Goal: Information Seeking & Learning: Learn about a topic

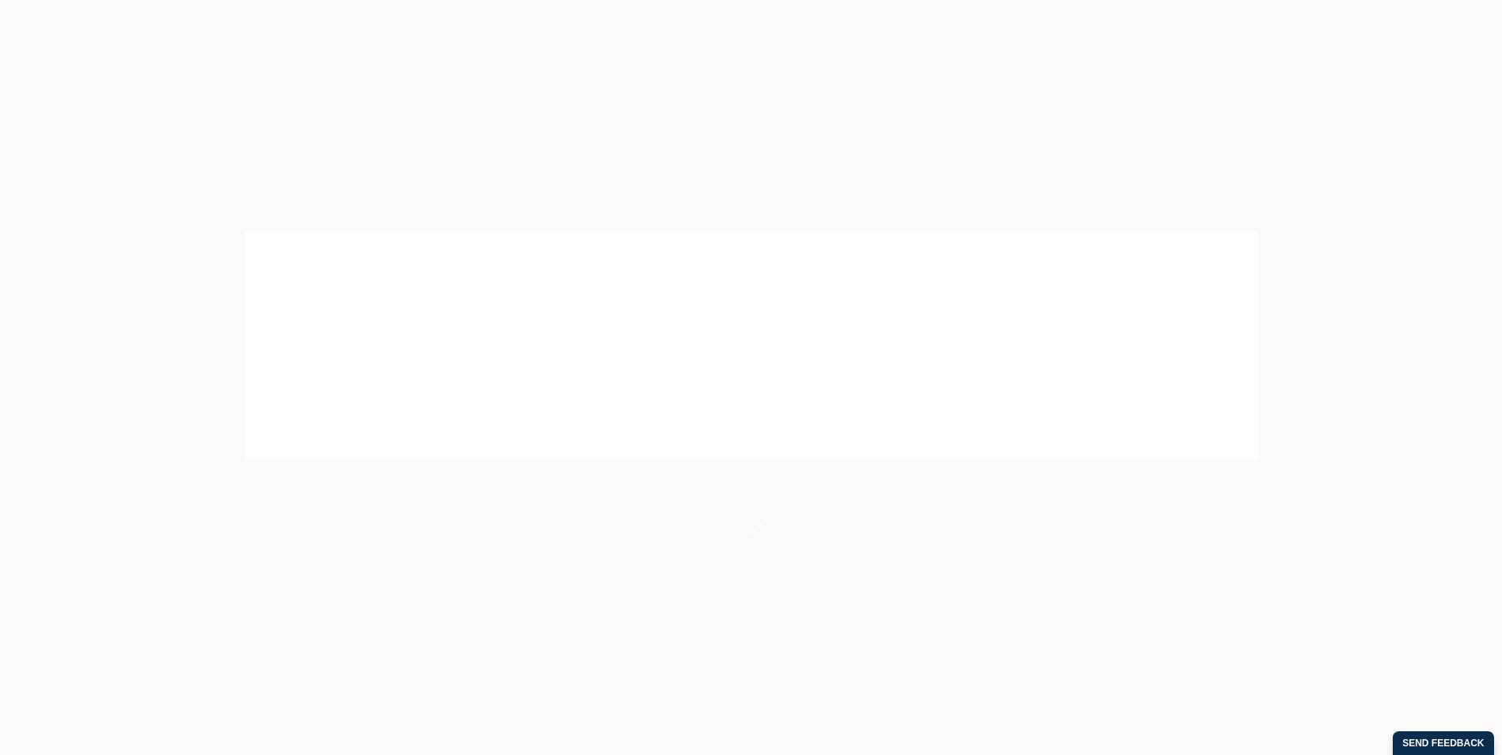
click at [854, 569] on div at bounding box center [751, 345] width 1502 height 451
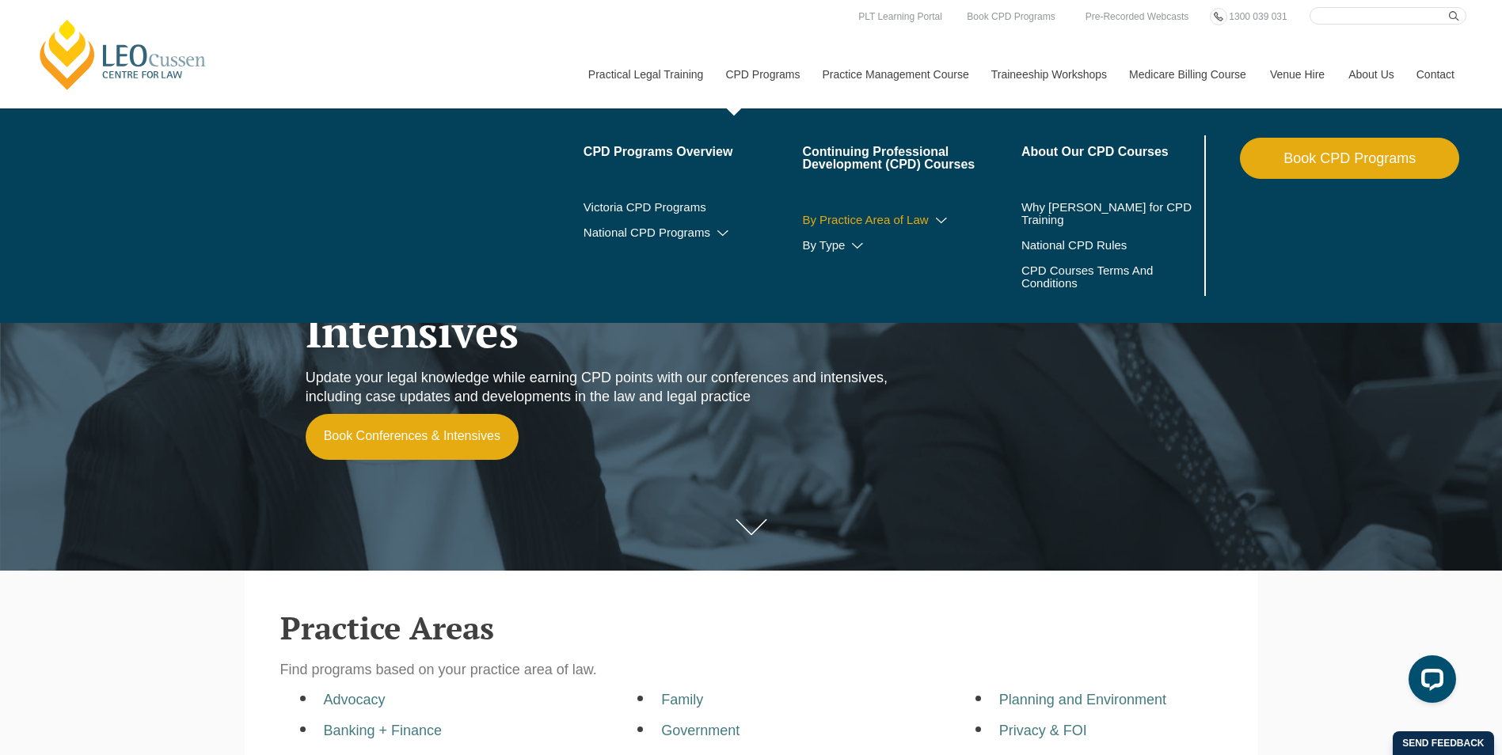
click at [938, 223] on icon at bounding box center [942, 220] width 16 height 11
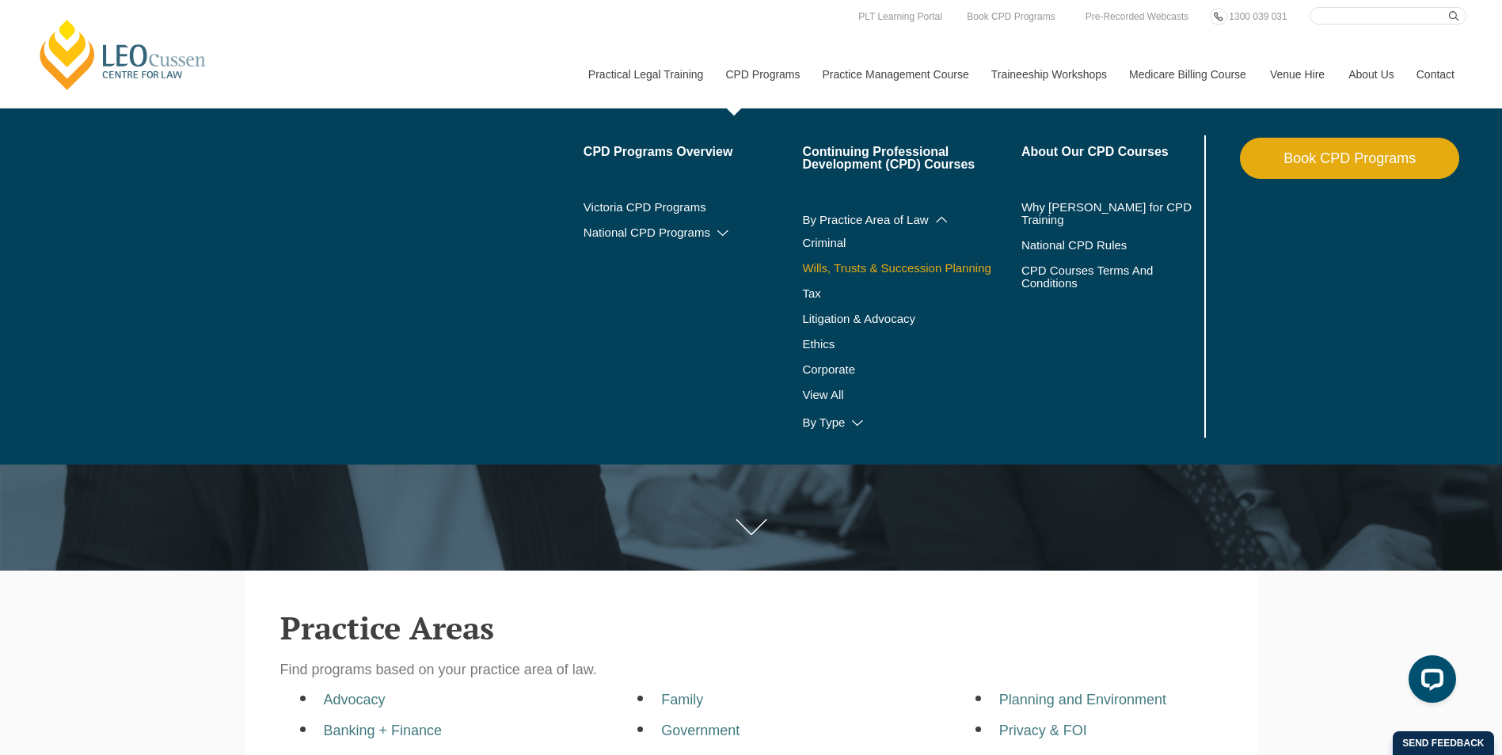
click at [889, 265] on link "Wills, Trusts & Succession Planning" at bounding box center [911, 268] width 219 height 13
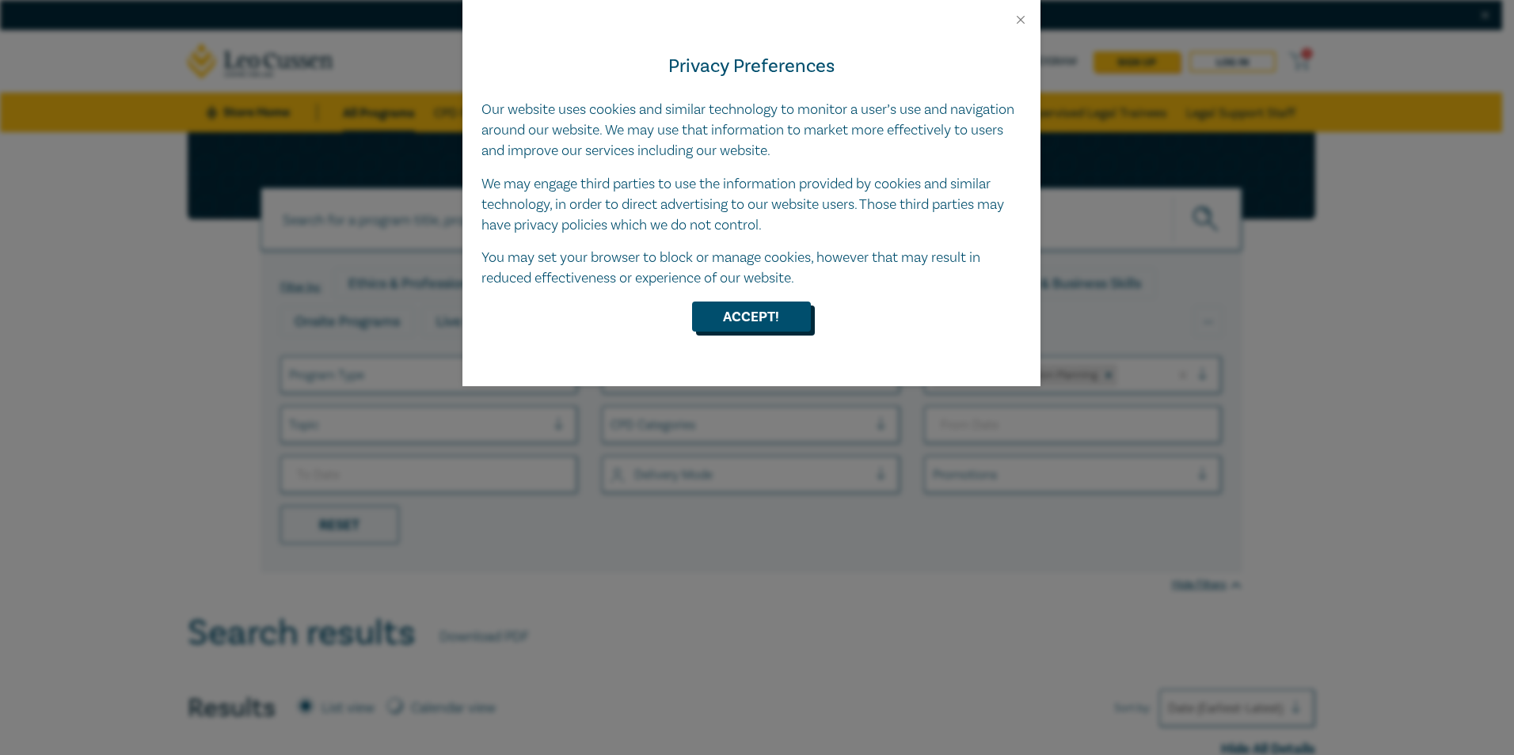
click at [796, 313] on button "Accept!" at bounding box center [751, 317] width 119 height 30
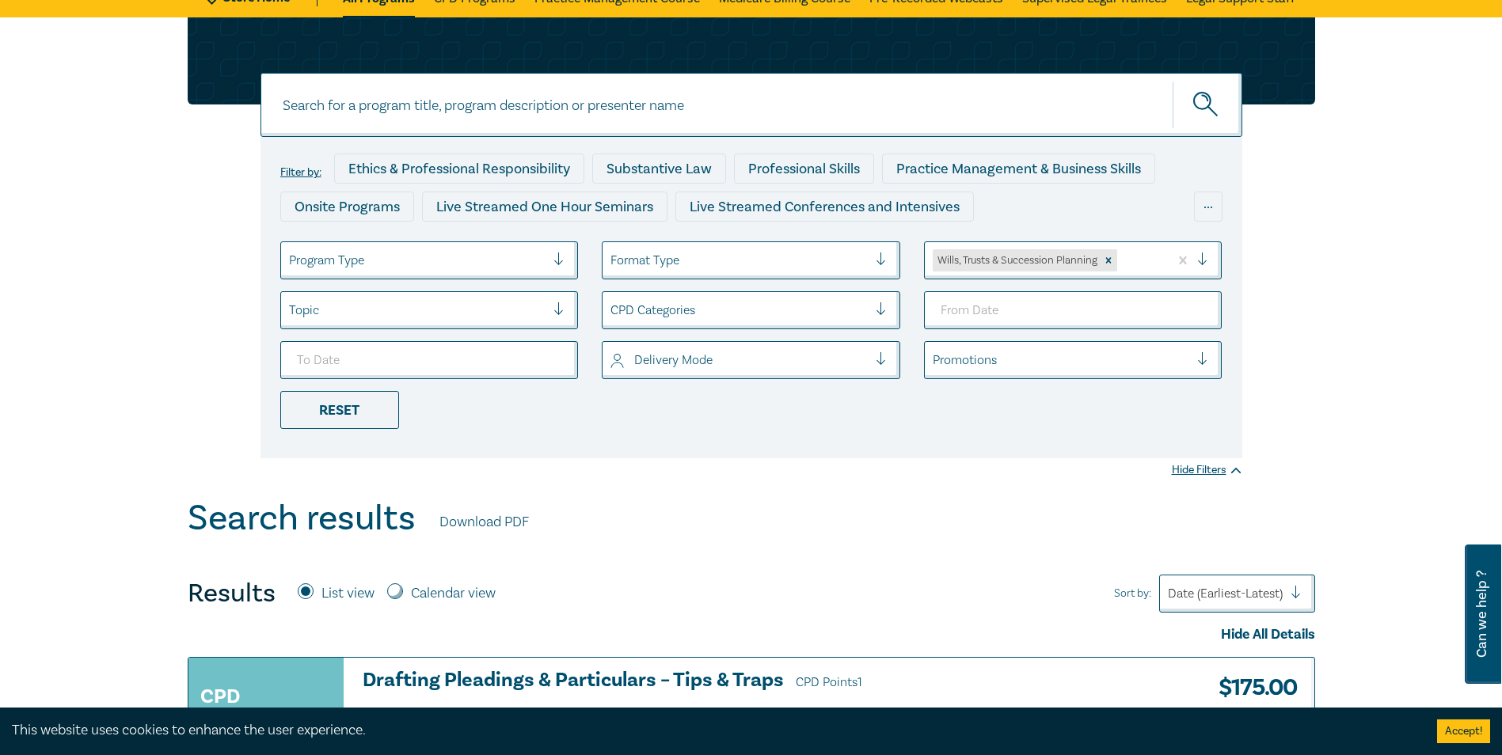
scroll to position [72, 0]
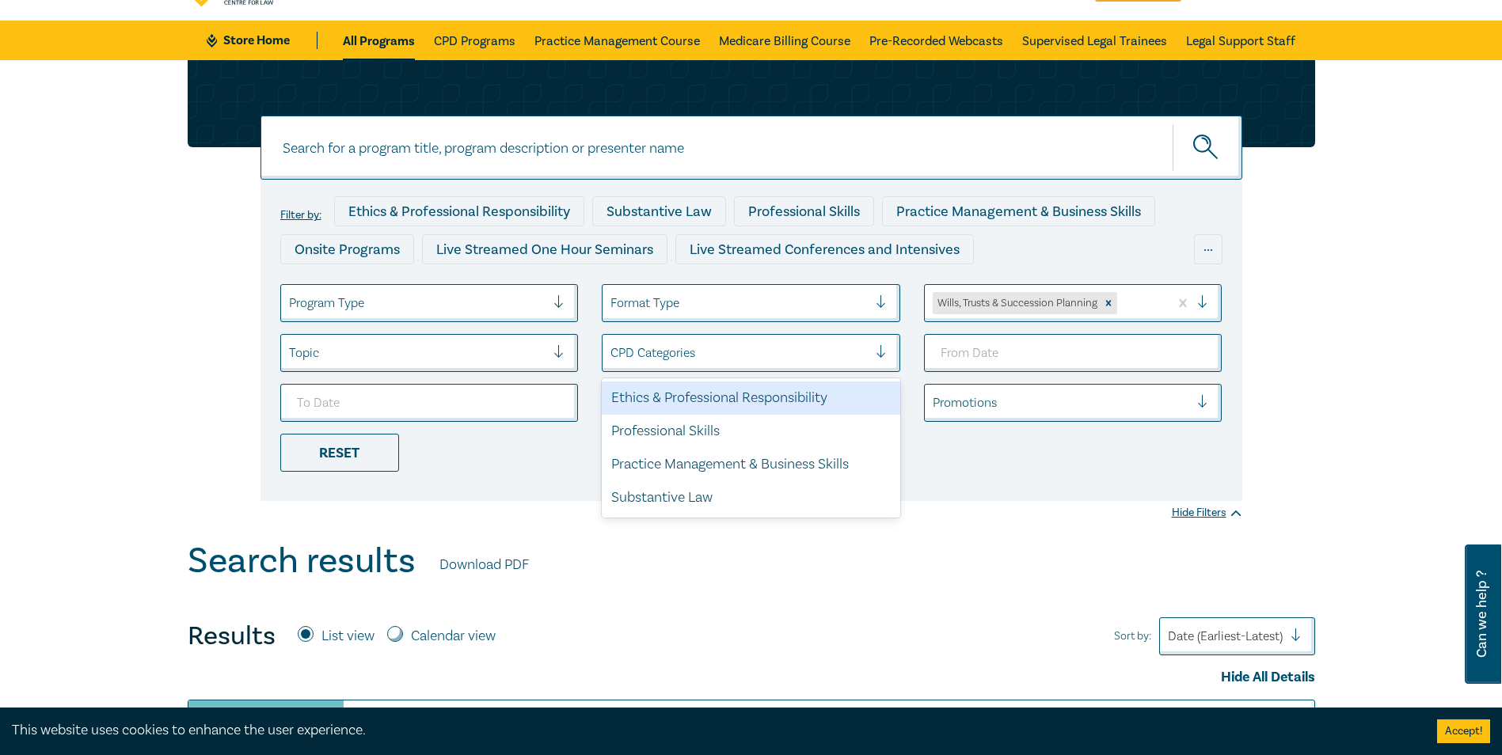
click at [880, 351] on div at bounding box center [888, 353] width 24 height 16
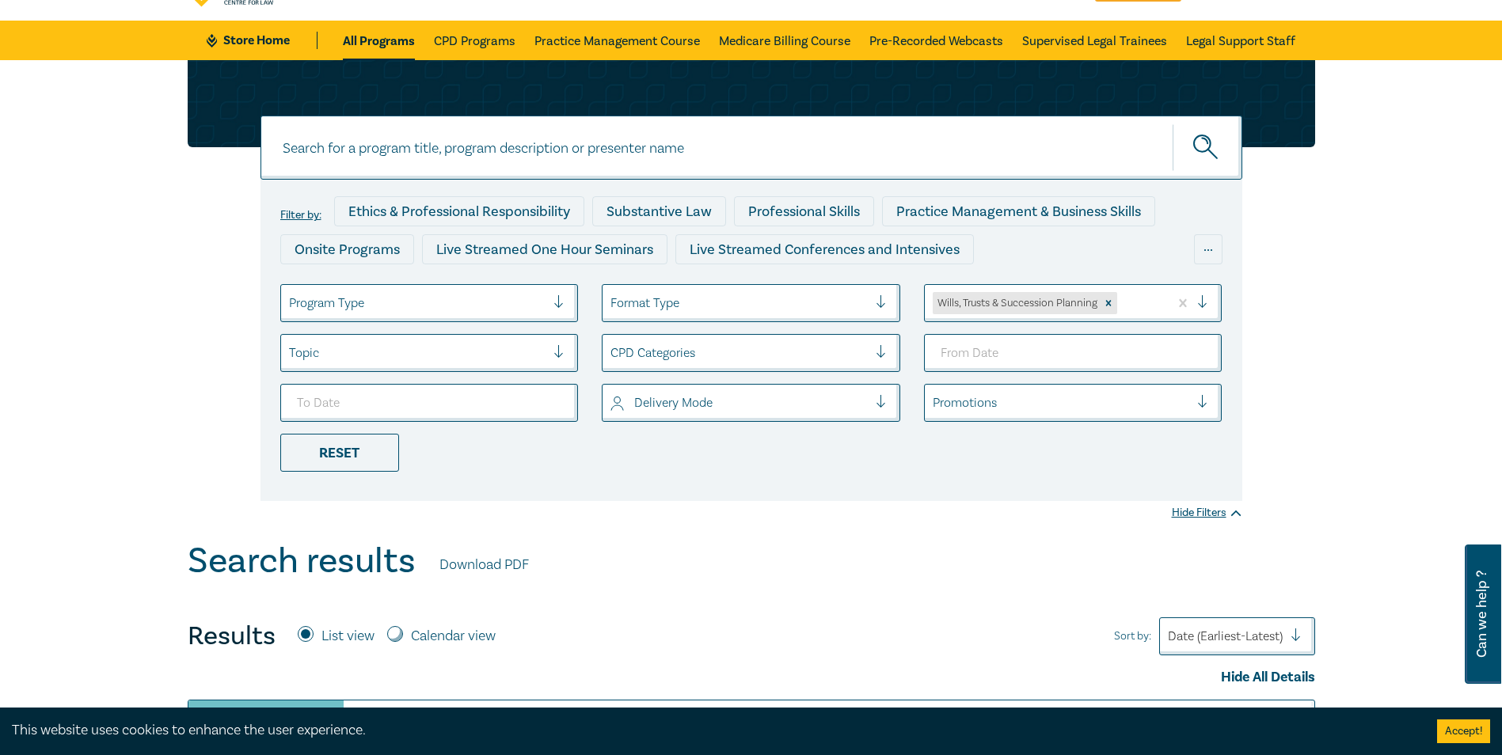
click at [565, 352] on div at bounding box center [566, 353] width 24 height 16
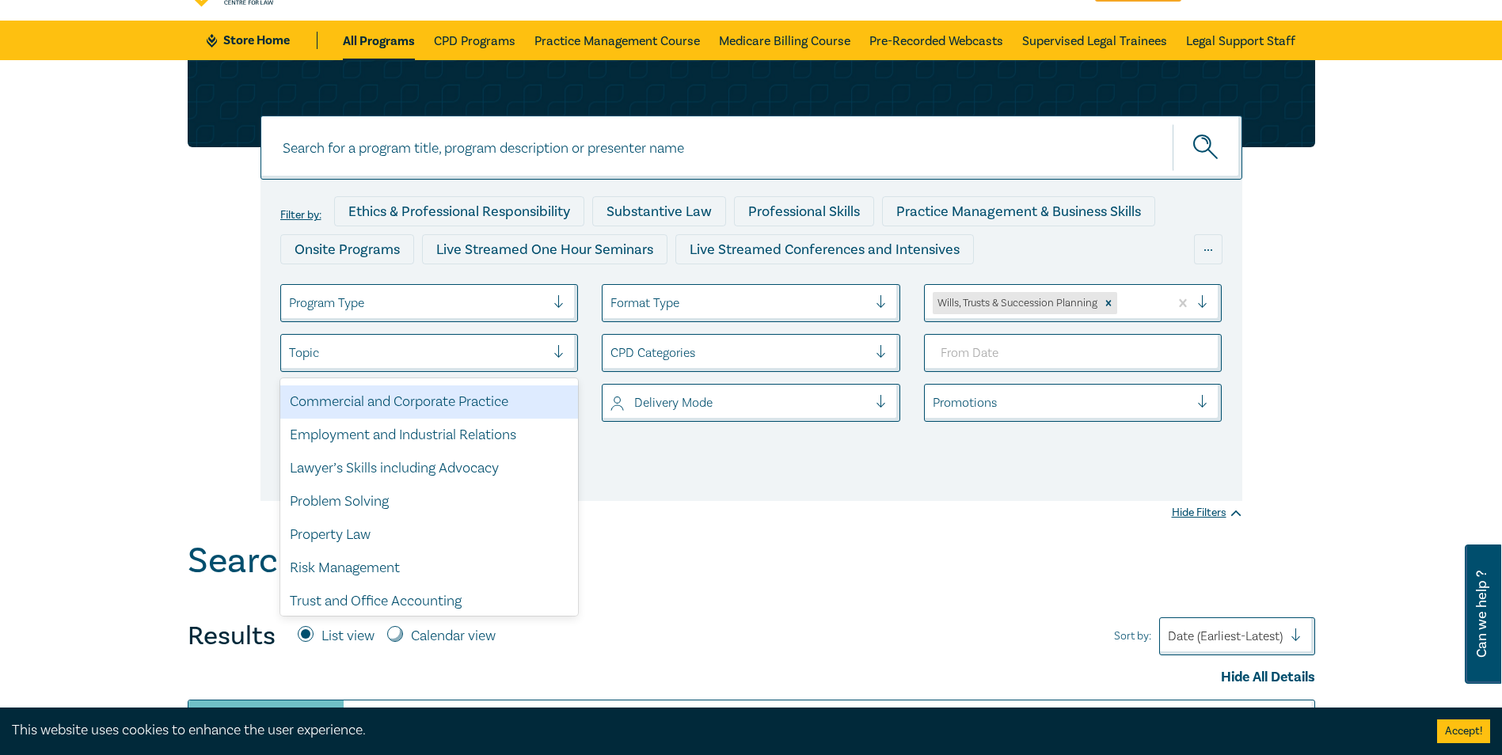
scroll to position [0, 0]
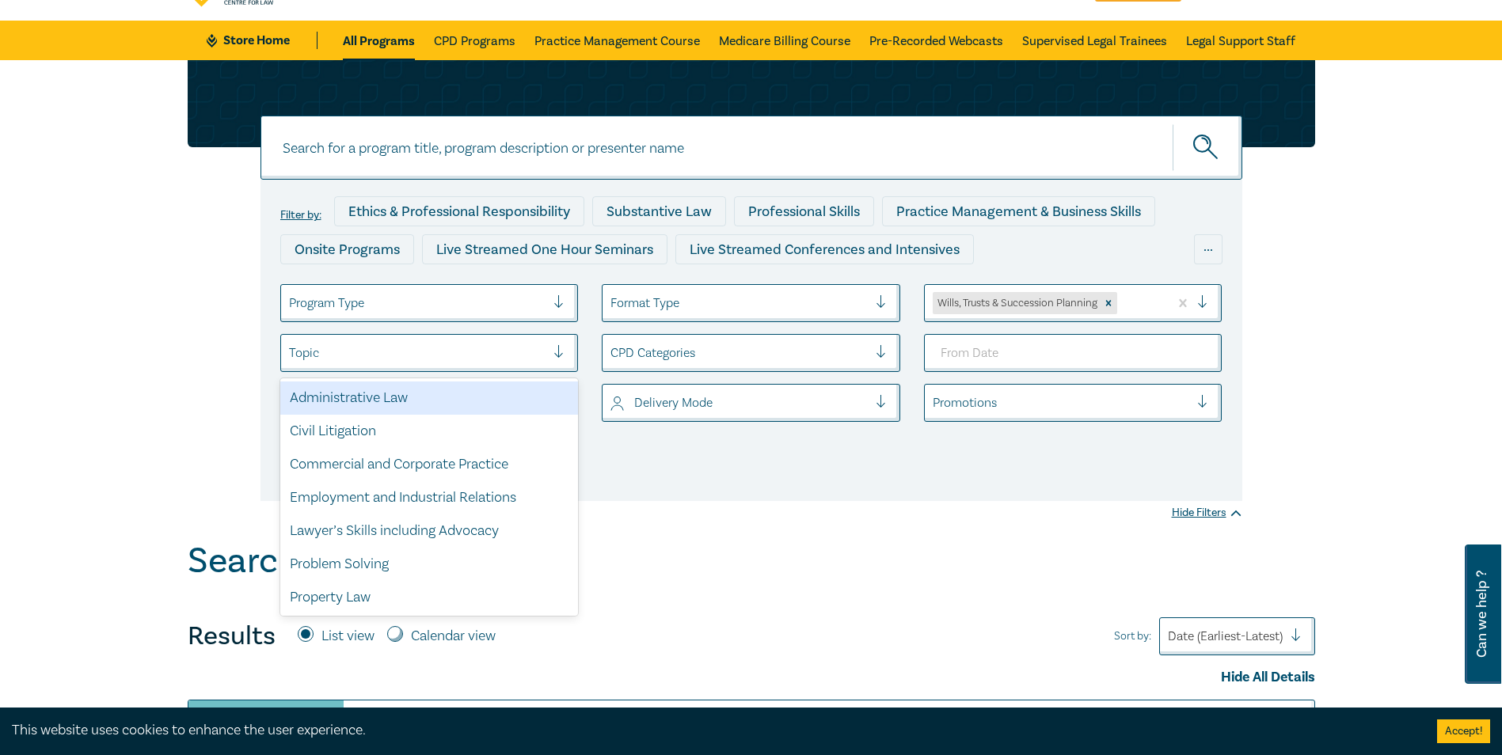
click at [788, 577] on div "Search results Download PDF" at bounding box center [752, 565] width 1128 height 49
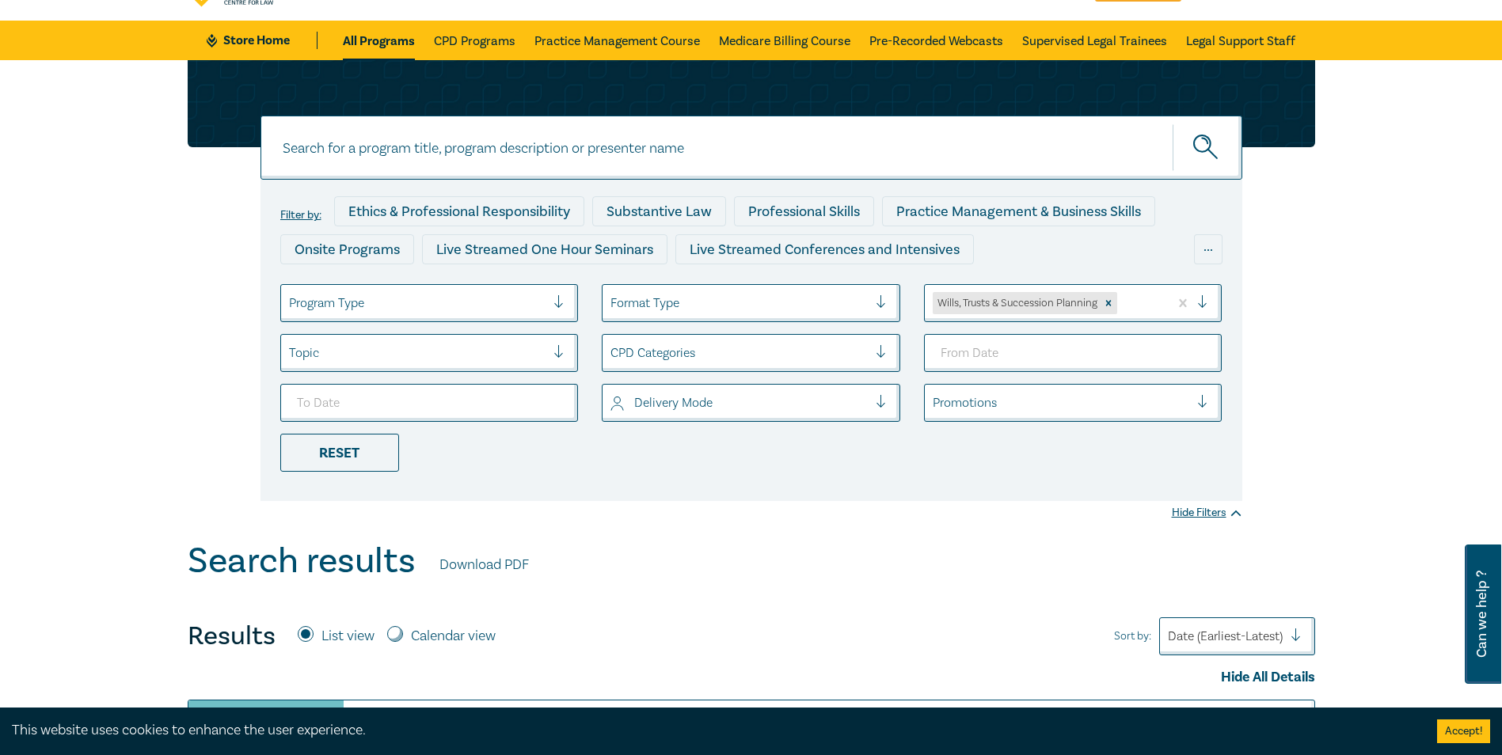
click at [820, 302] on div at bounding box center [739, 303] width 257 height 21
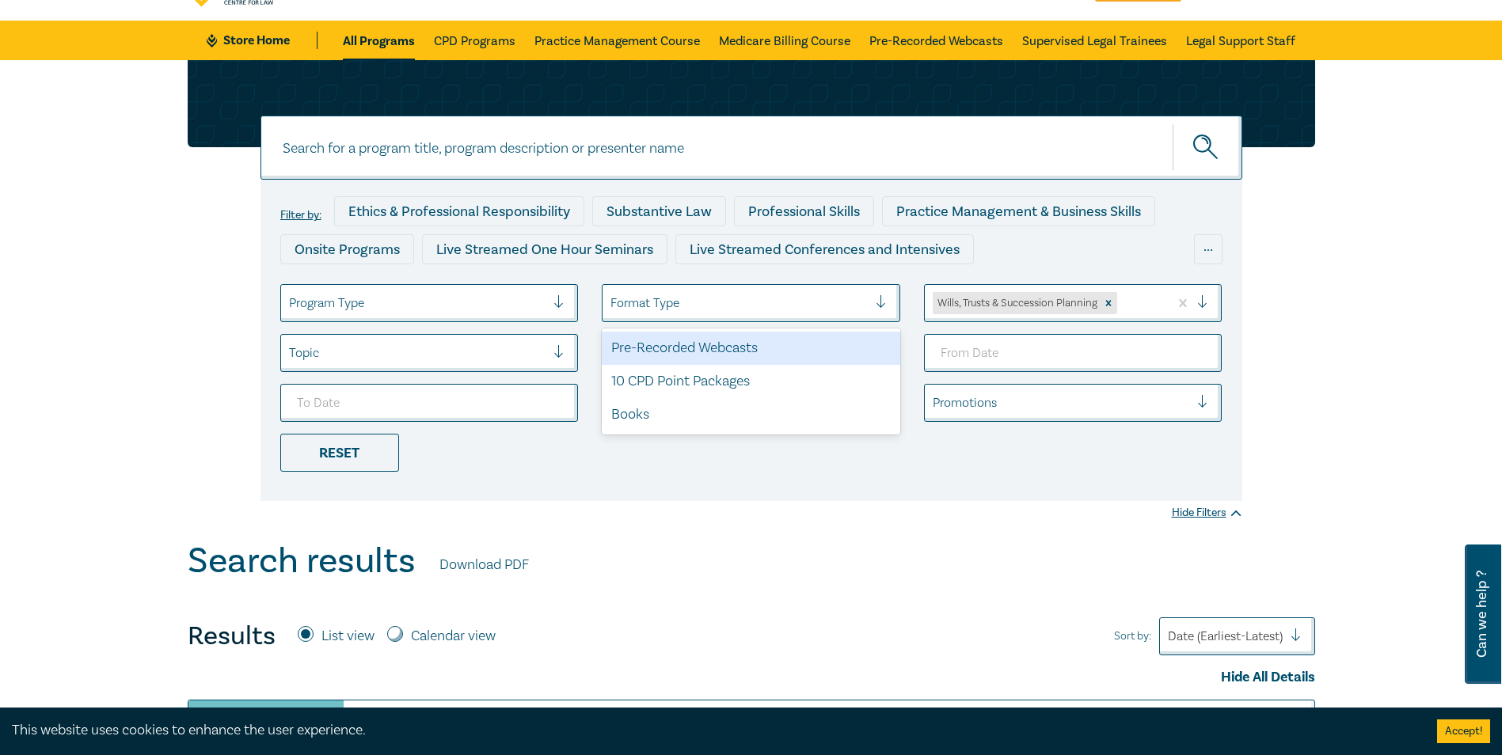
click at [820, 302] on div at bounding box center [739, 303] width 257 height 21
click at [823, 306] on div at bounding box center [739, 303] width 257 height 21
click at [756, 348] on div "Pre-Recorded Webcasts" at bounding box center [751, 348] width 299 height 33
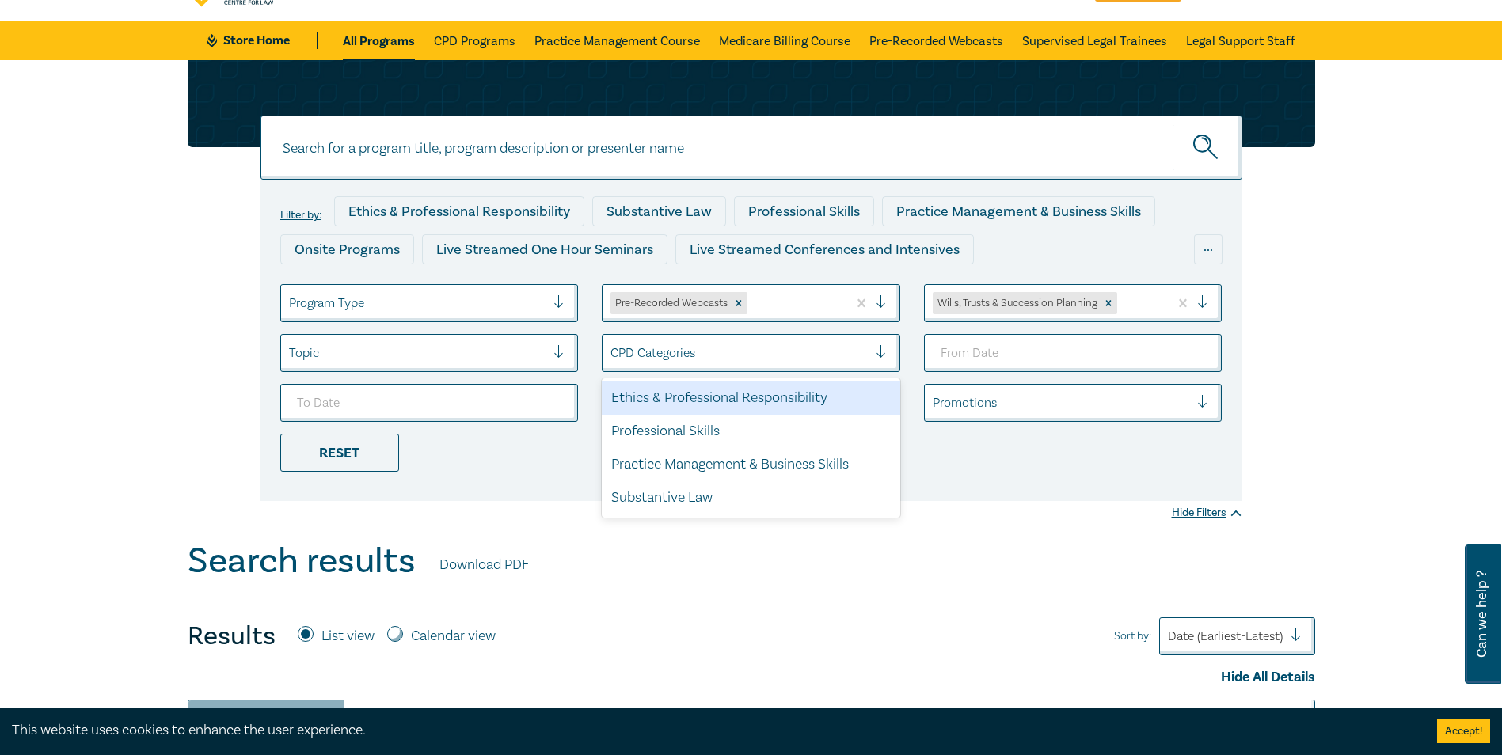
click at [872, 352] on div "CPD Categories" at bounding box center [739, 353] width 273 height 27
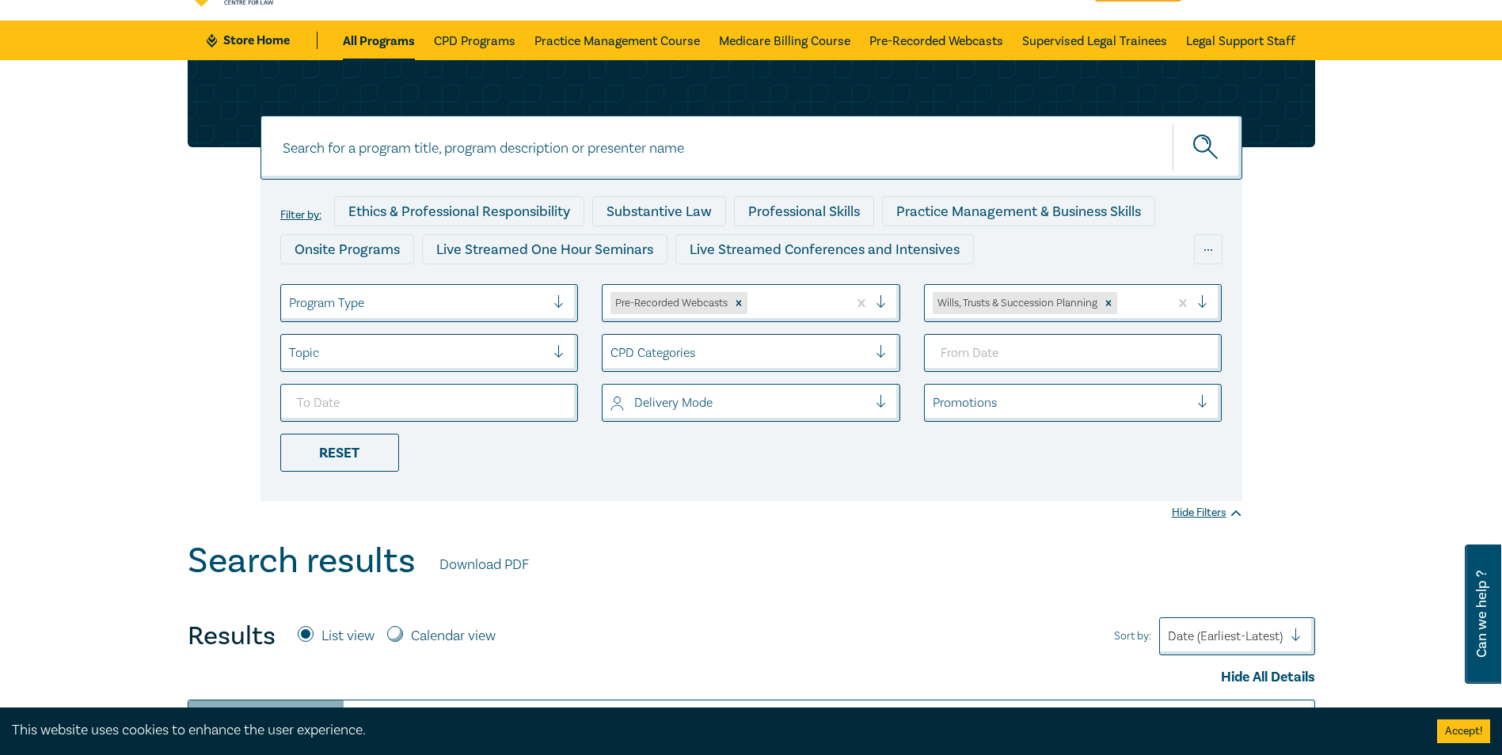
click at [872, 352] on div "CPD Categories" at bounding box center [739, 353] width 273 height 27
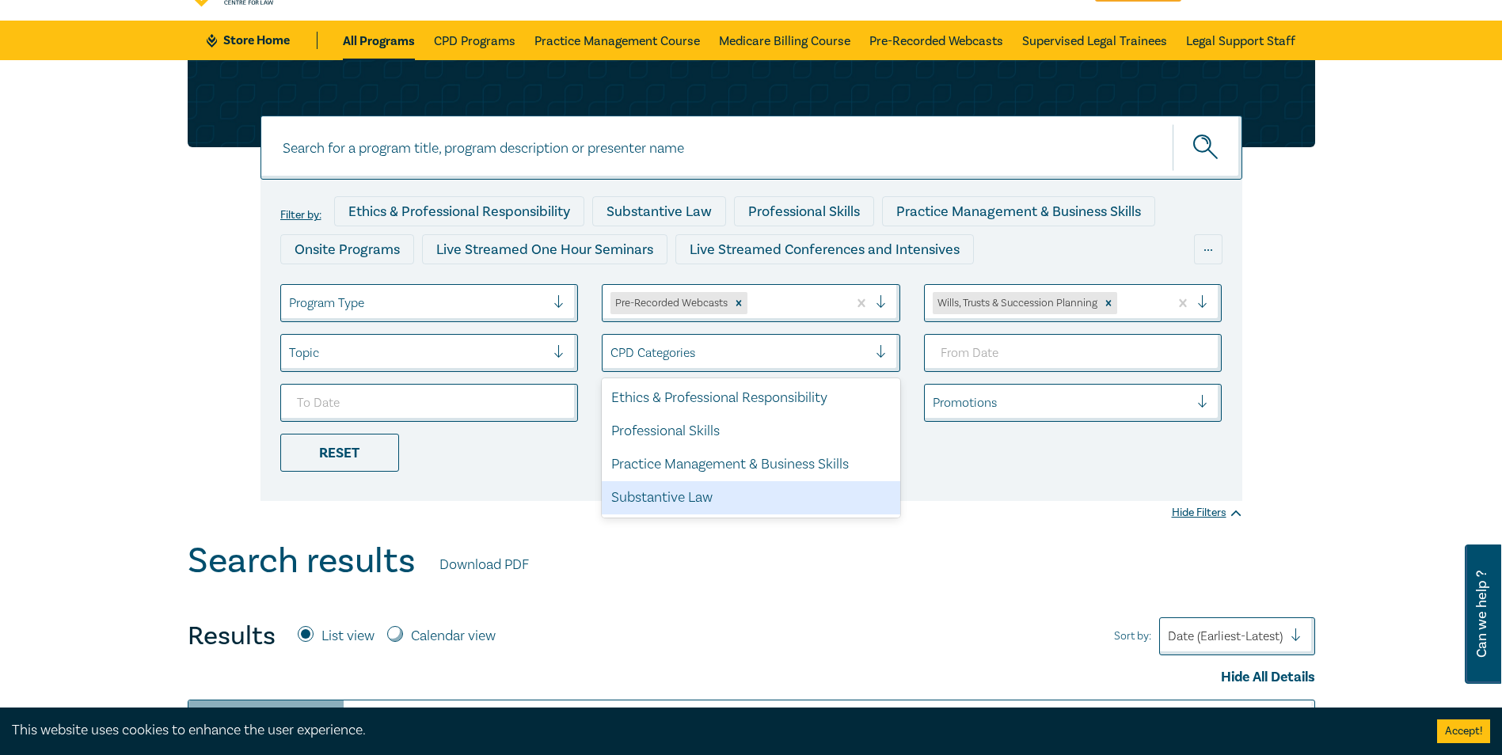
click at [727, 498] on div "Substantive Law" at bounding box center [751, 497] width 299 height 33
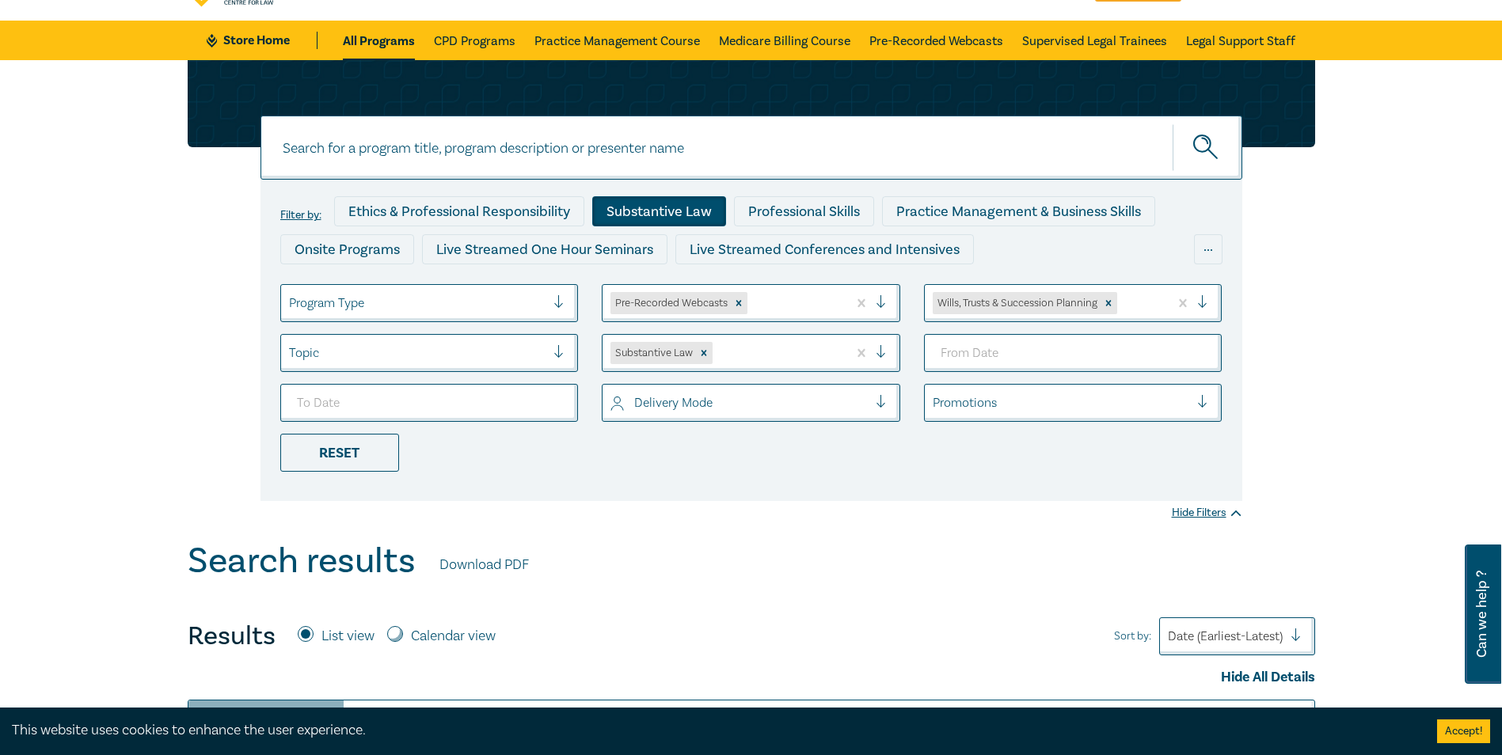
click at [568, 309] on div at bounding box center [566, 303] width 24 height 16
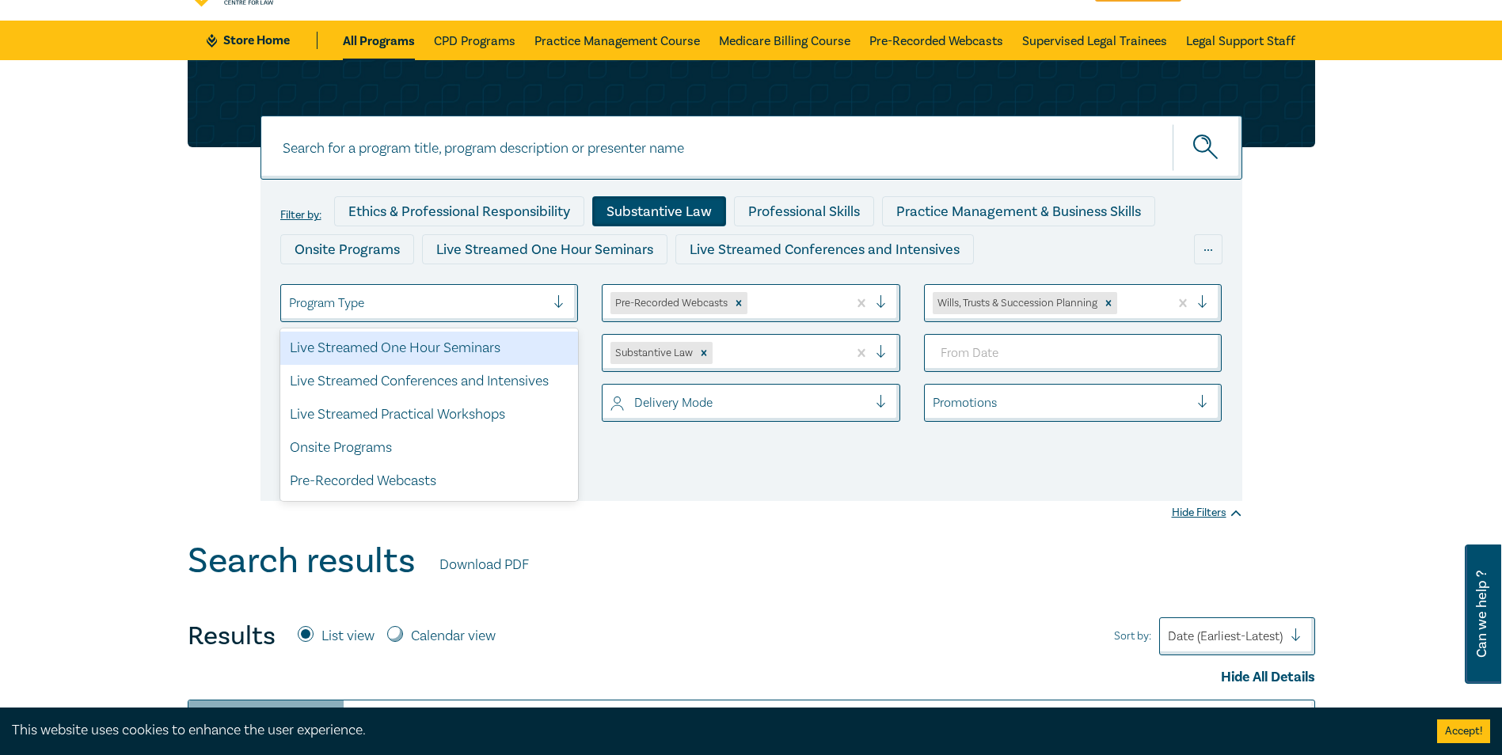
click at [565, 304] on div at bounding box center [566, 303] width 24 height 16
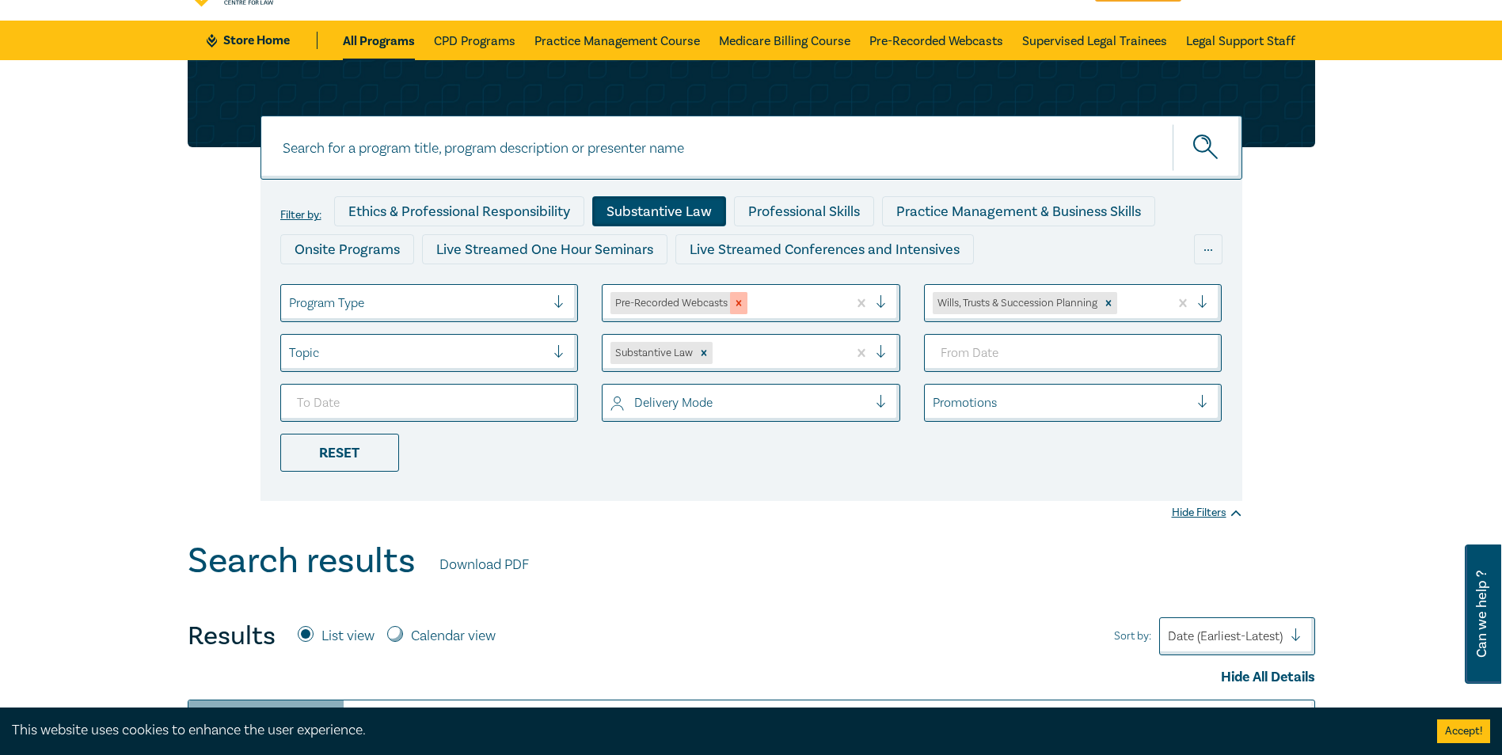
click at [740, 304] on icon "Remove Pre-Recorded Webcasts" at bounding box center [739, 304] width 6 height 6
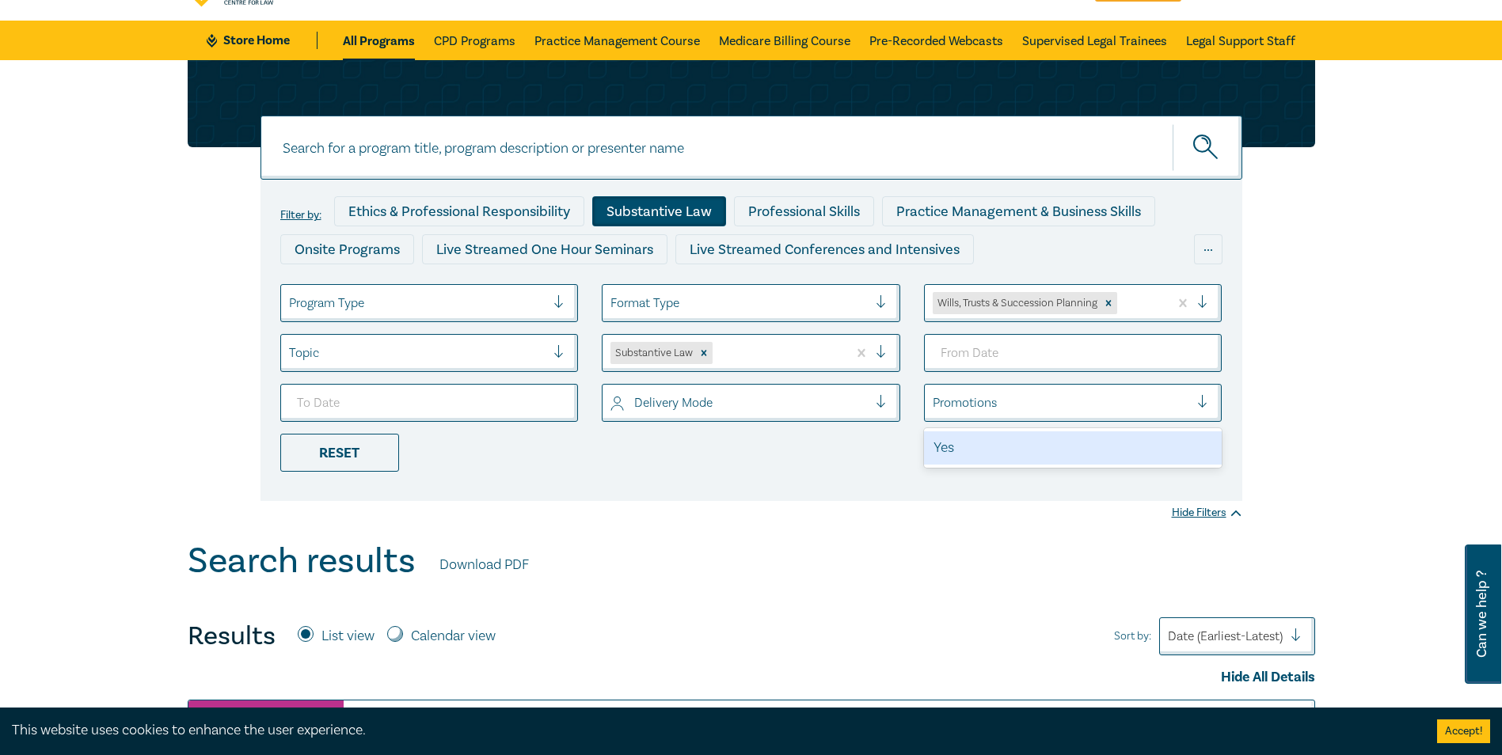
click at [1022, 405] on div at bounding box center [1061, 403] width 257 height 21
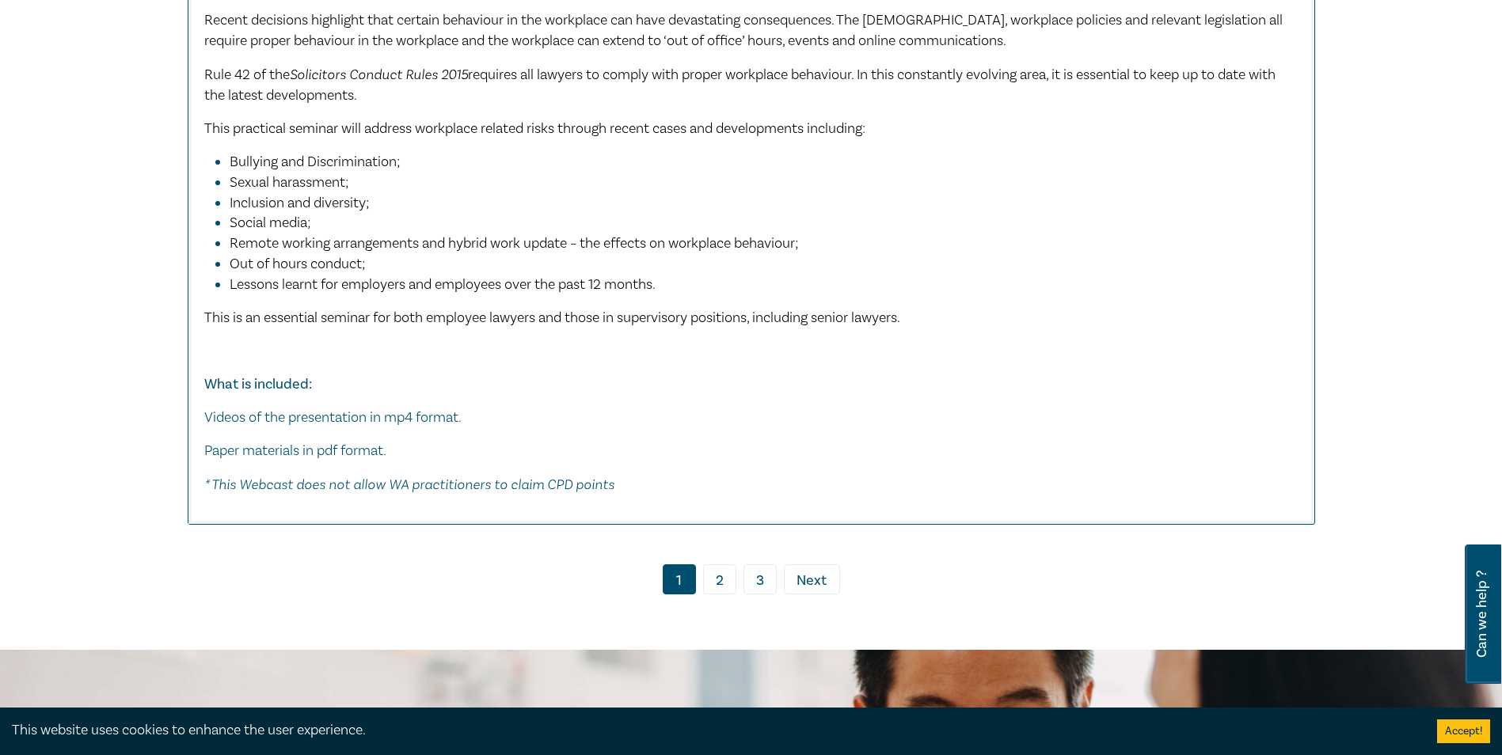
scroll to position [8229, 0]
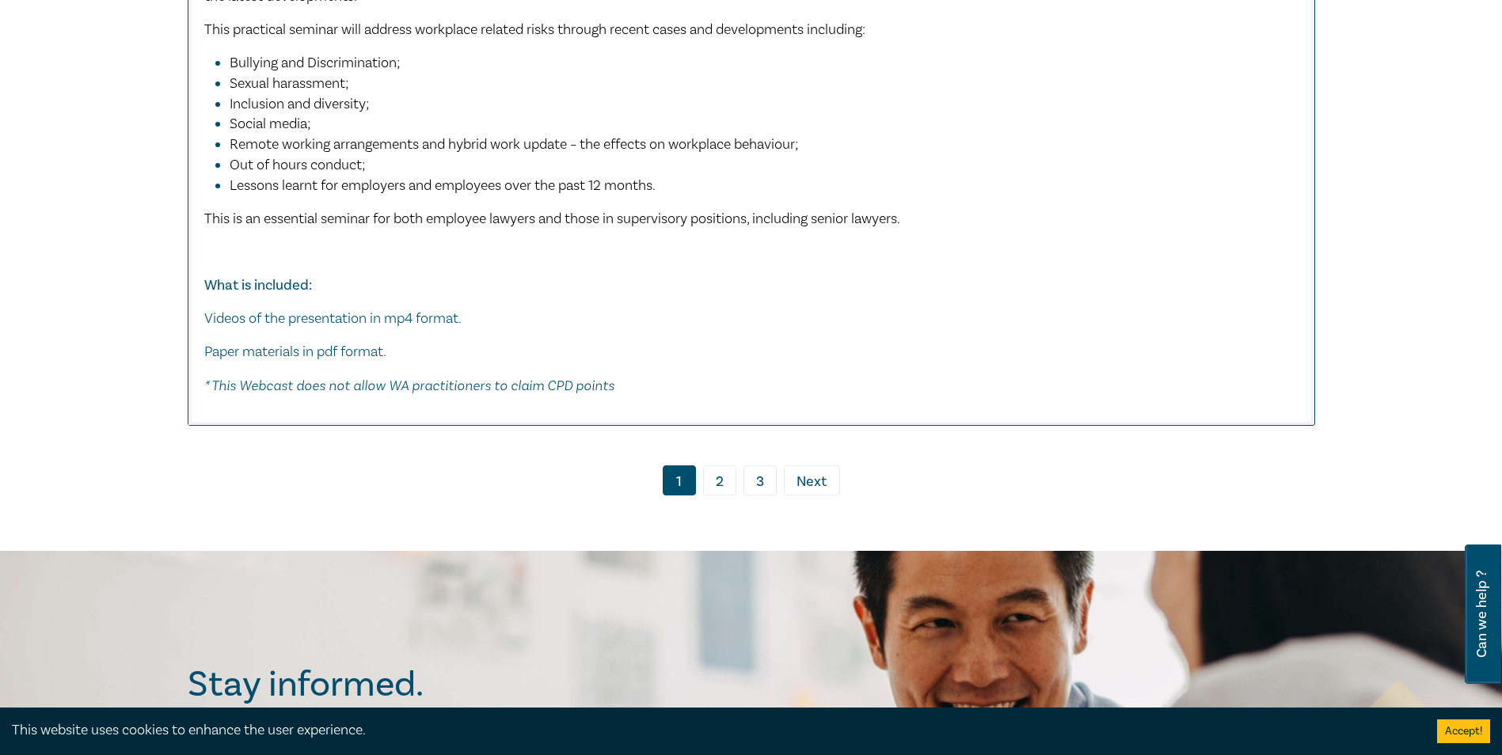
click at [711, 481] on link "2" at bounding box center [719, 481] width 33 height 30
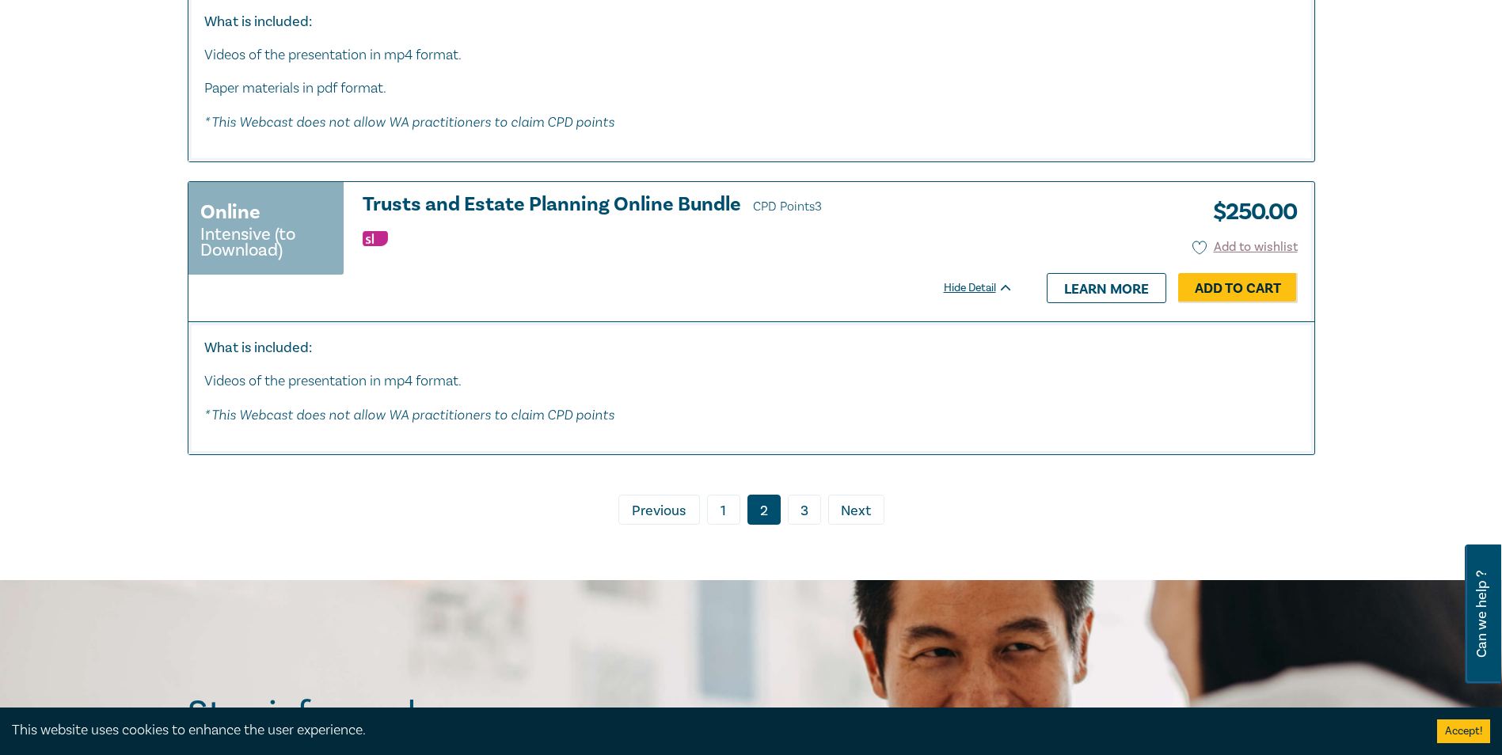
scroll to position [7661, 0]
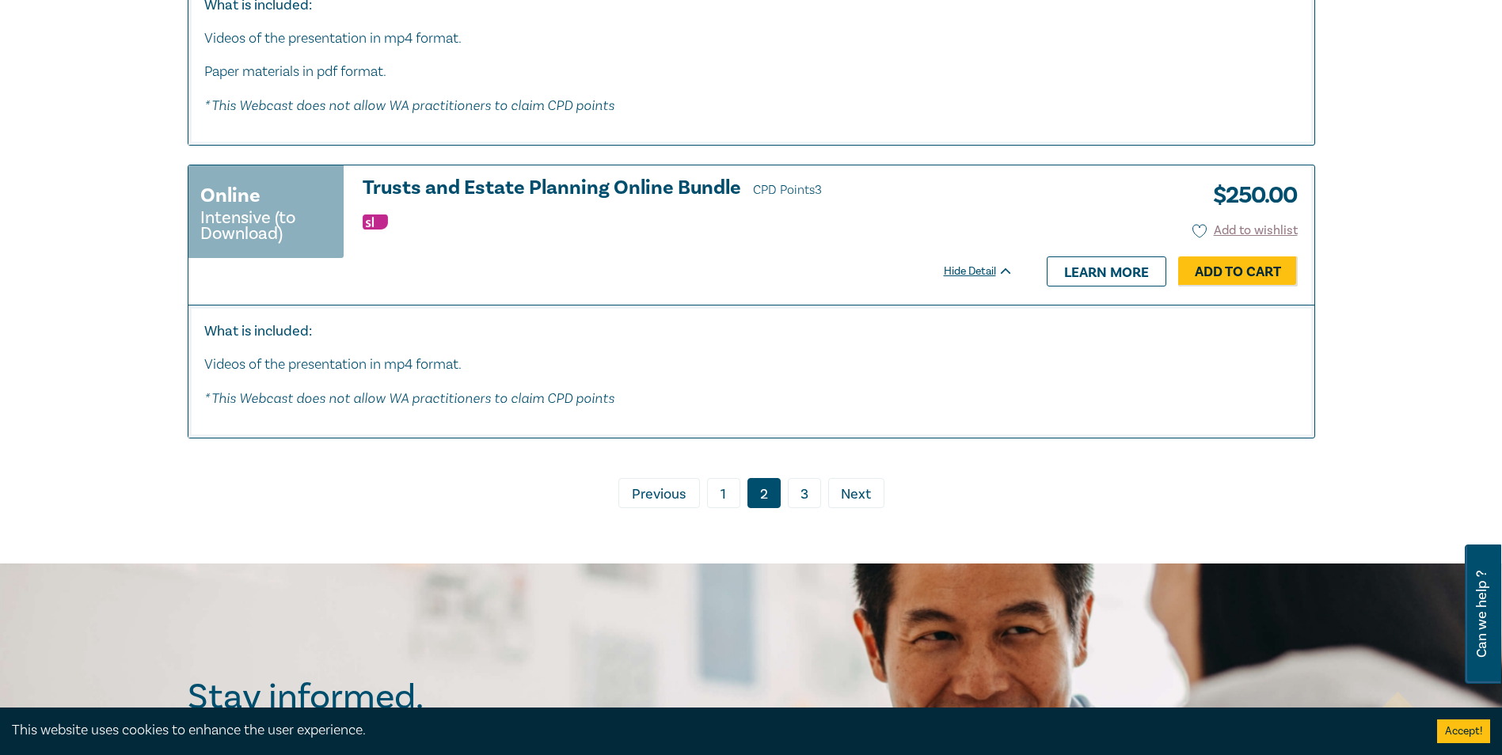
click at [804, 478] on link "3" at bounding box center [804, 493] width 33 height 30
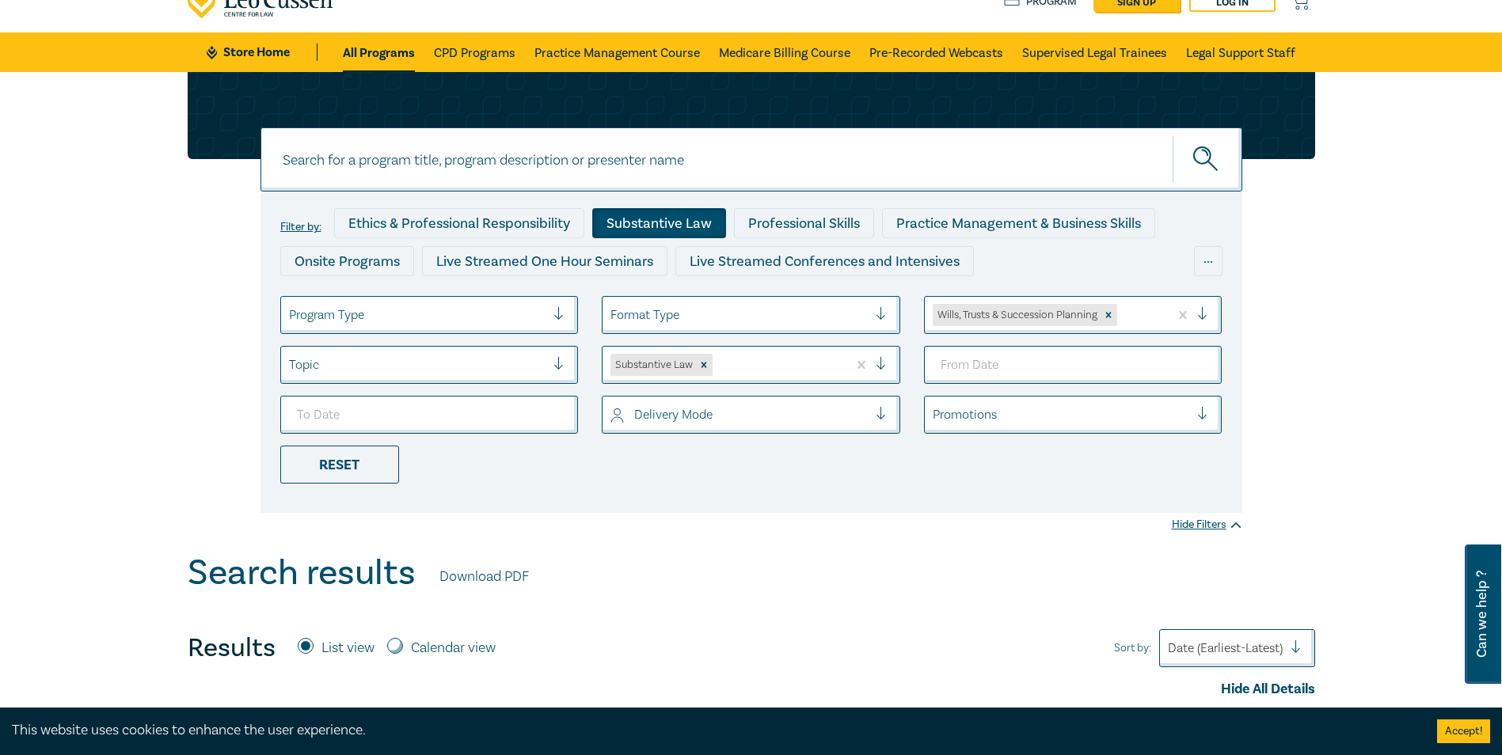
scroll to position [59, 0]
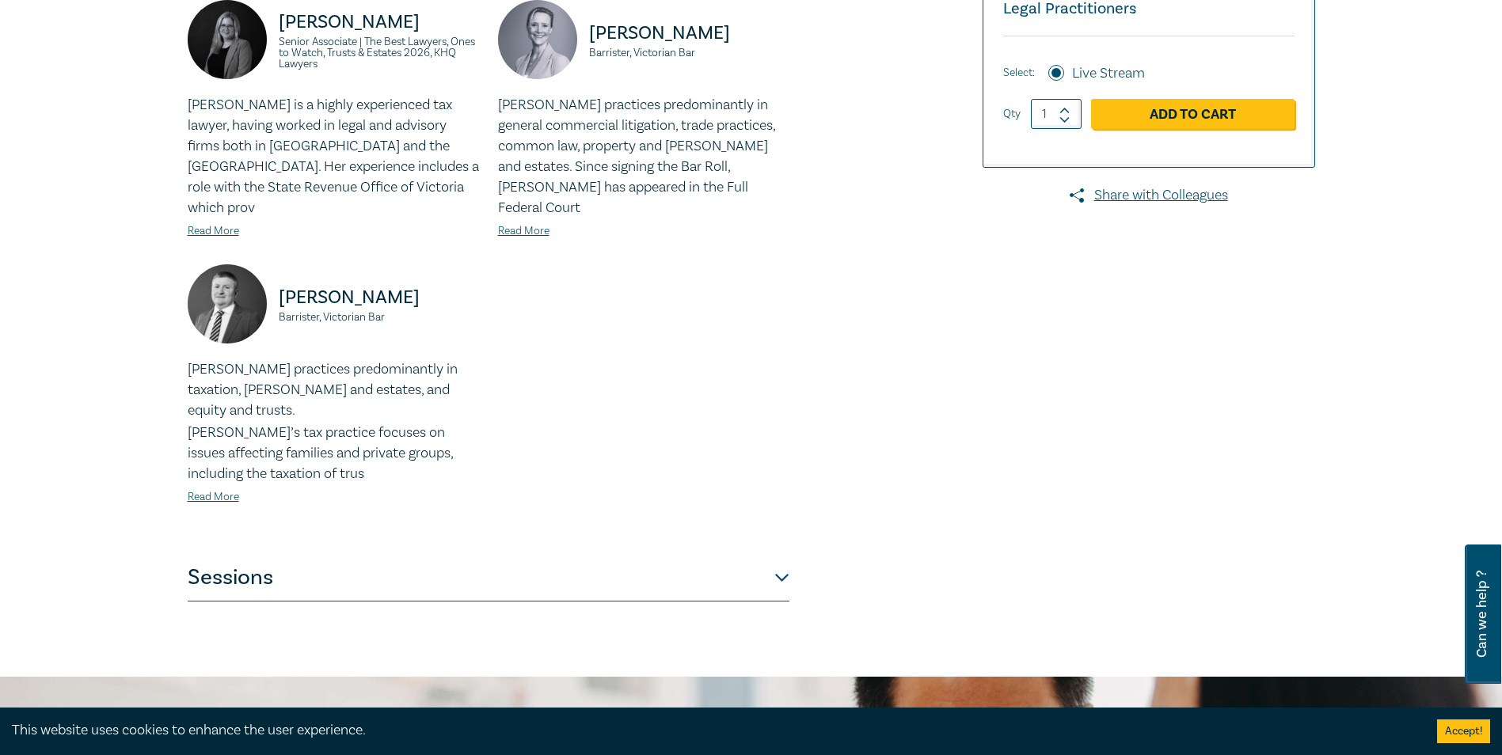
scroll to position [475, 0]
click at [786, 554] on button "Sessions" at bounding box center [489, 578] width 602 height 48
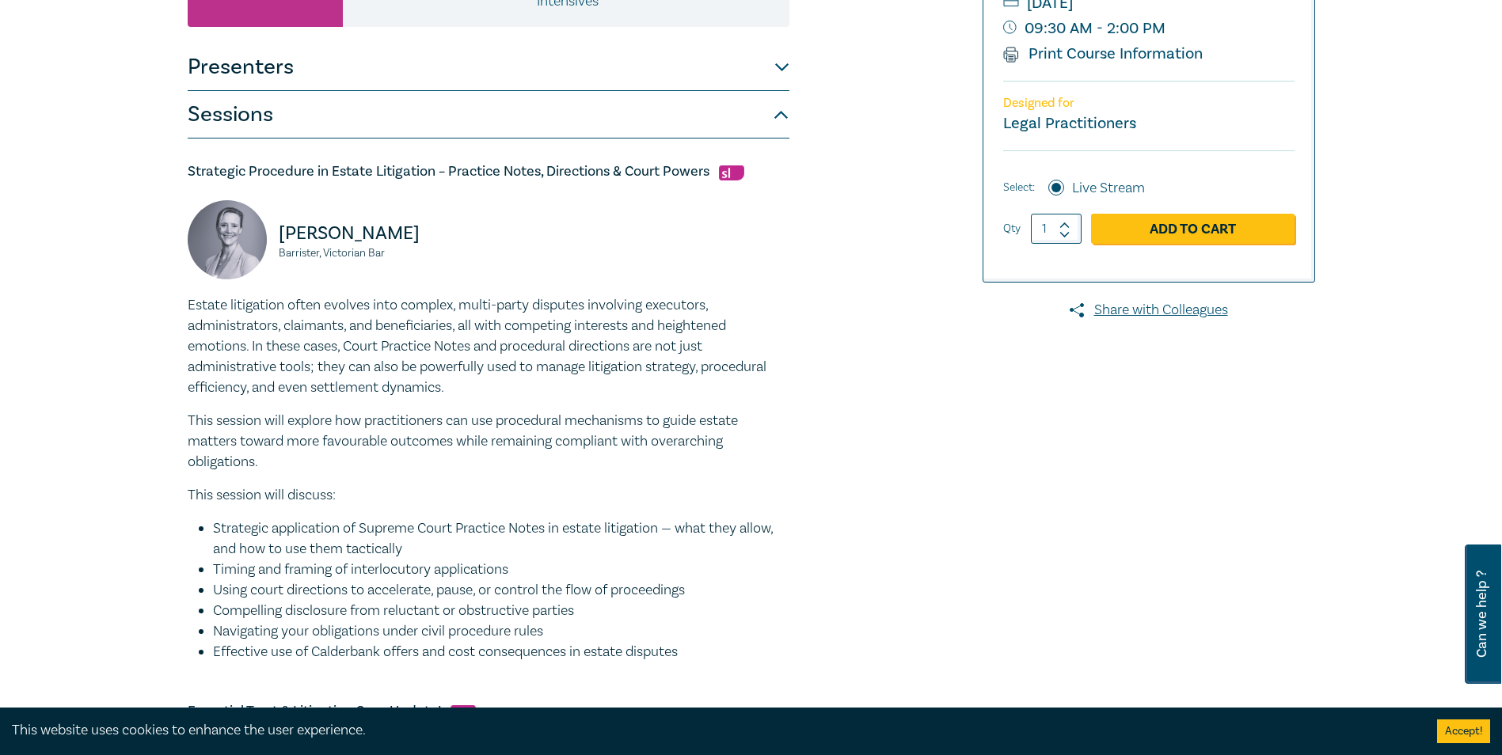
scroll to position [317, 0]
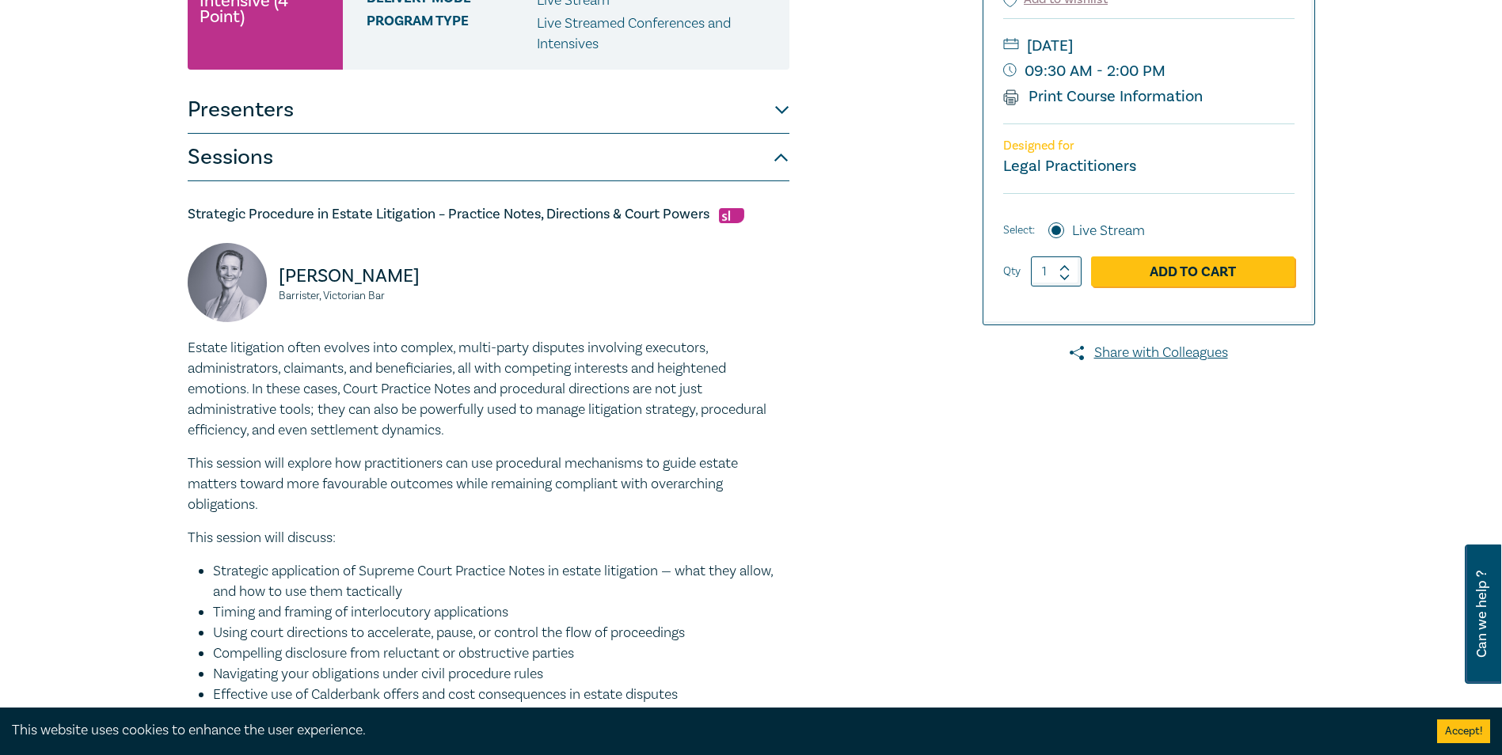
click at [519, 211] on h5 "Strategic Procedure in Estate Litigation – Practice Notes, Directions & Court P…" at bounding box center [489, 214] width 602 height 19
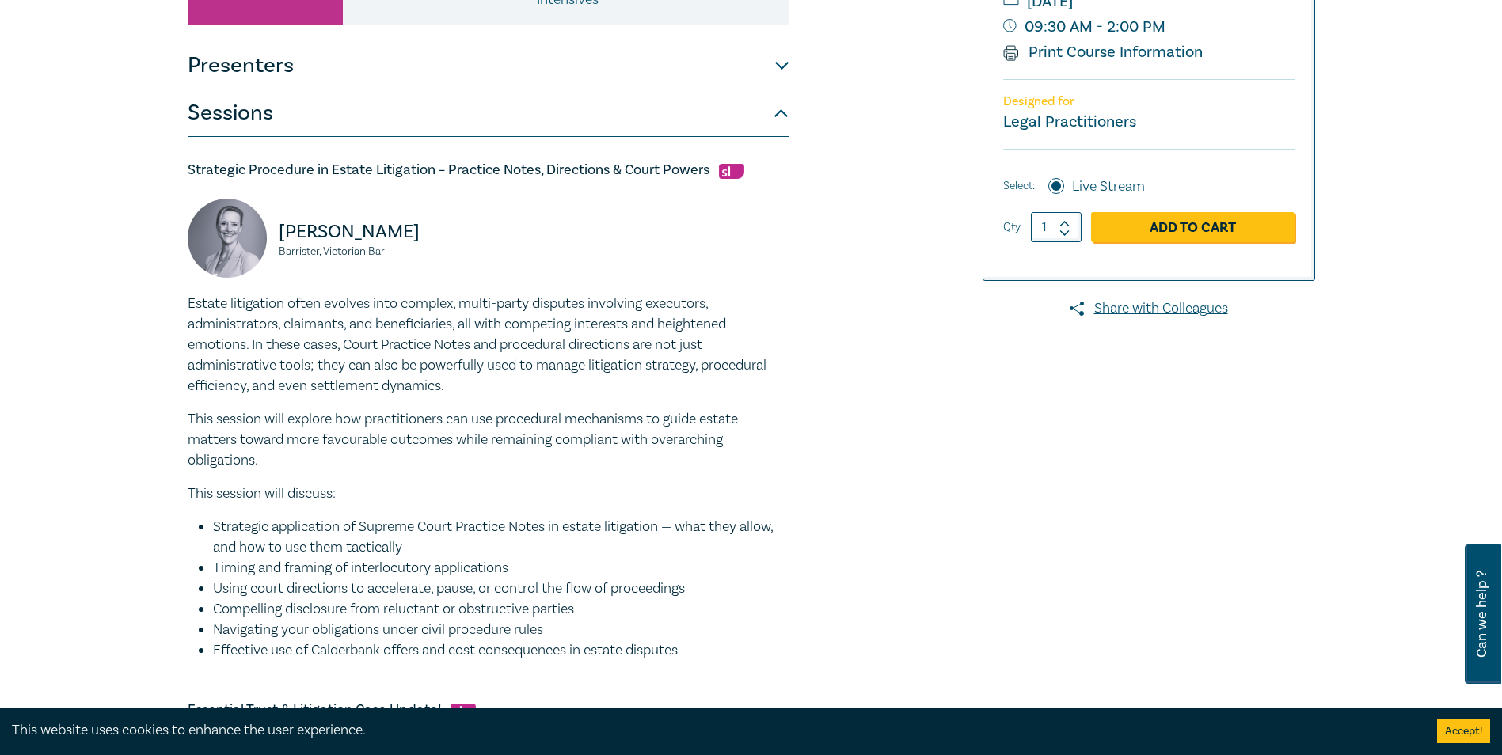
scroll to position [396, 0]
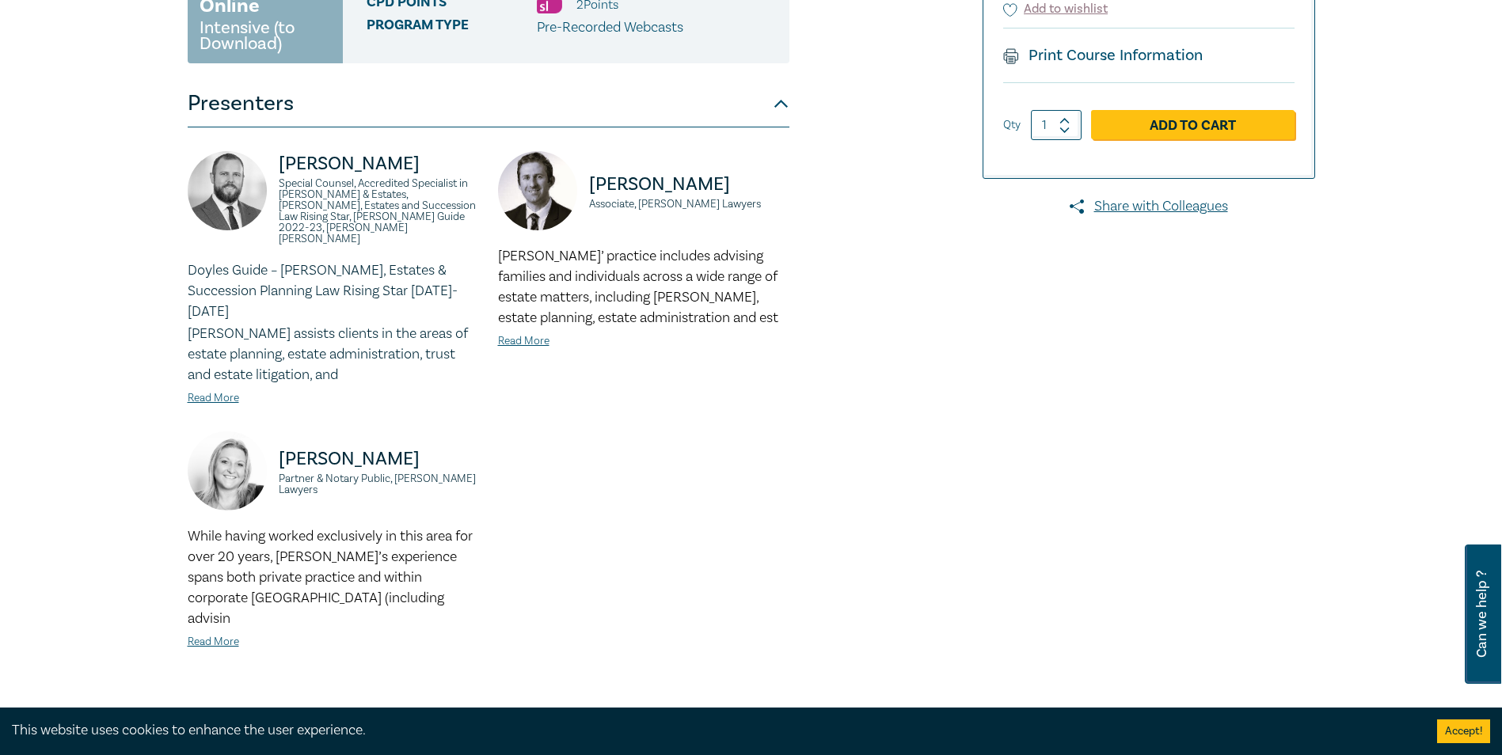
scroll to position [554, 0]
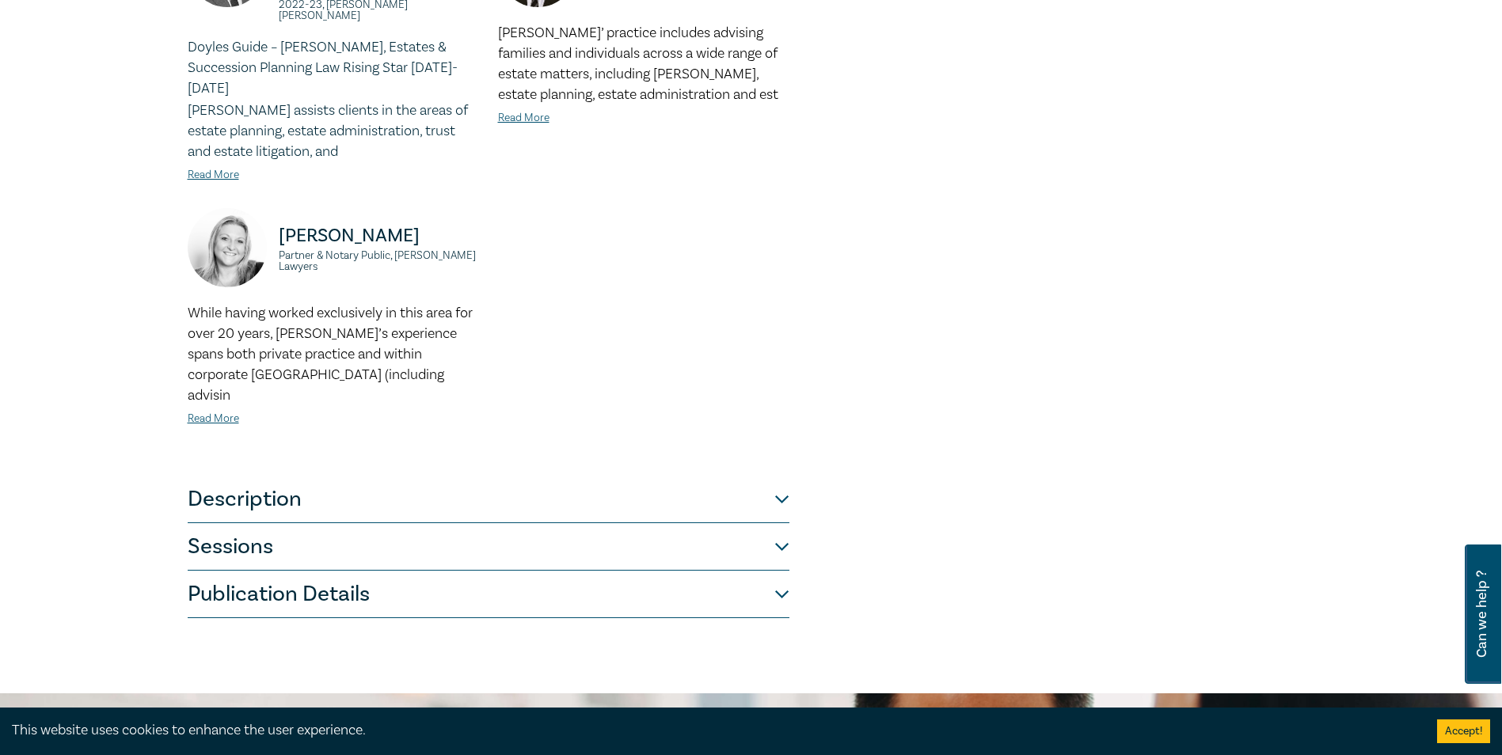
click at [775, 523] on button "Sessions" at bounding box center [489, 547] width 602 height 48
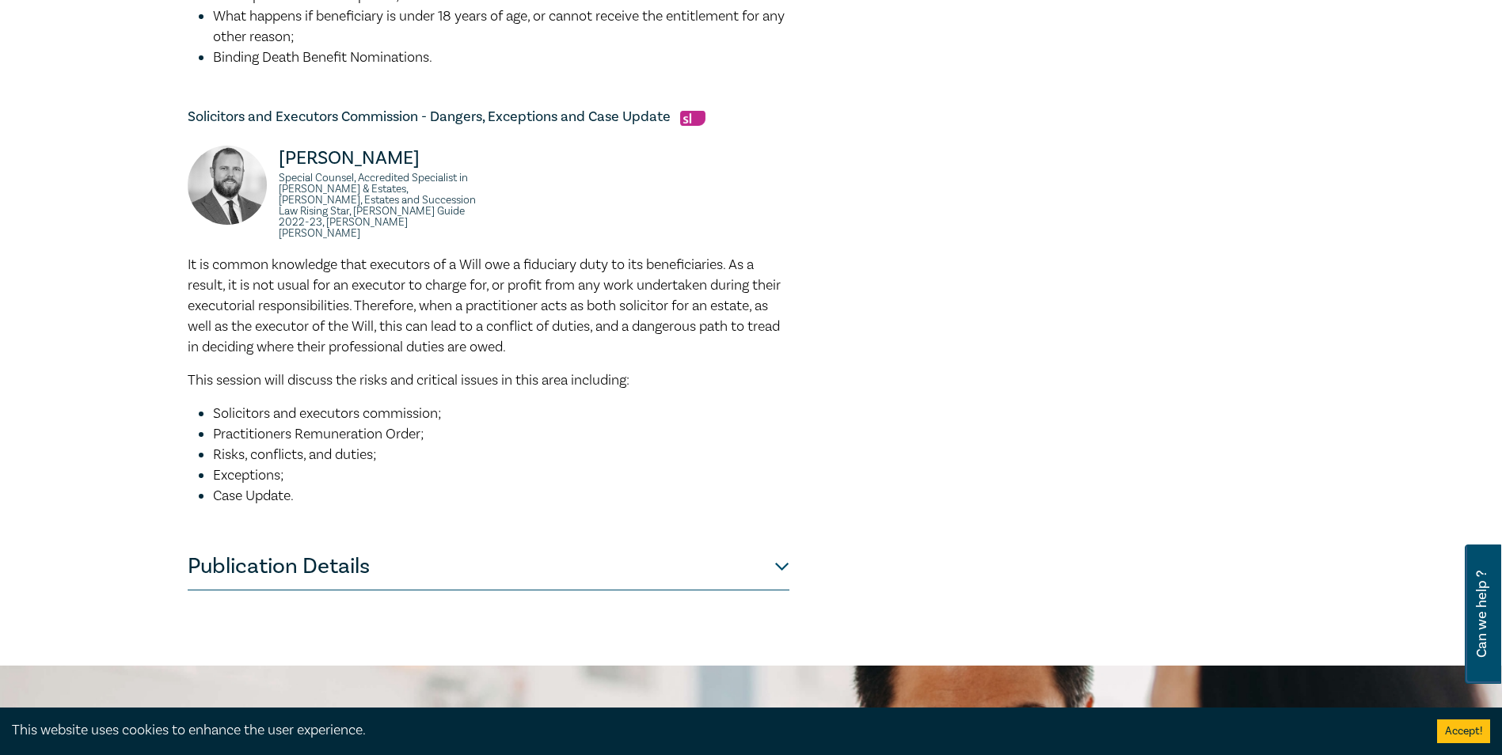
scroll to position [1029, 0]
